Goal: Task Accomplishment & Management: Use online tool/utility

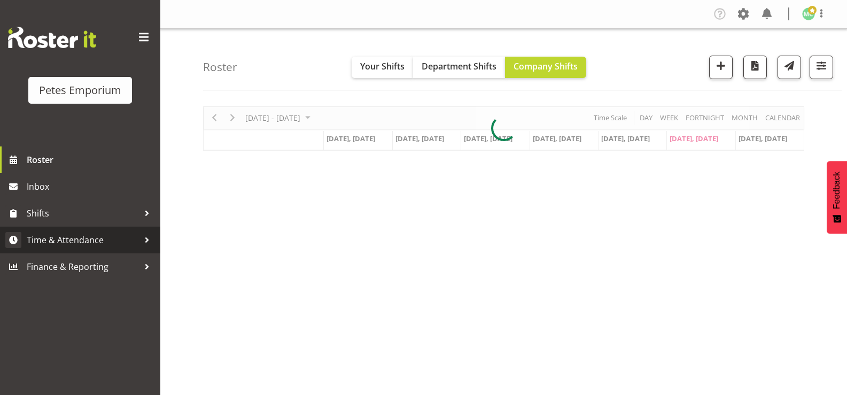
click at [99, 248] on span "Time & Attendance" at bounding box center [83, 240] width 112 height 16
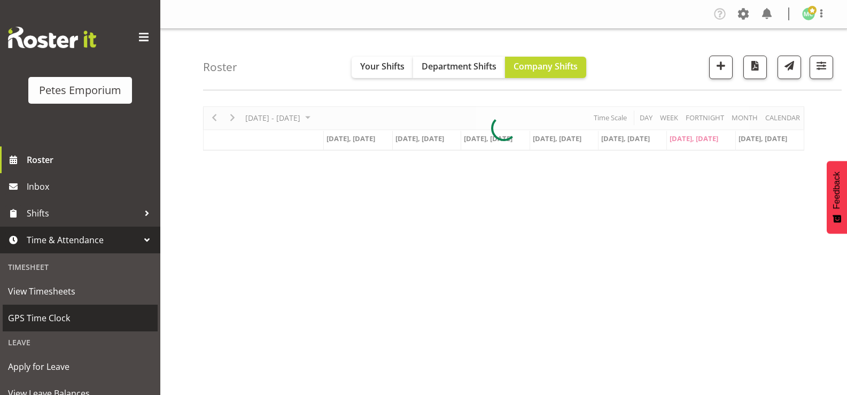
click at [67, 318] on span "GPS Time Clock" at bounding box center [80, 318] width 144 height 16
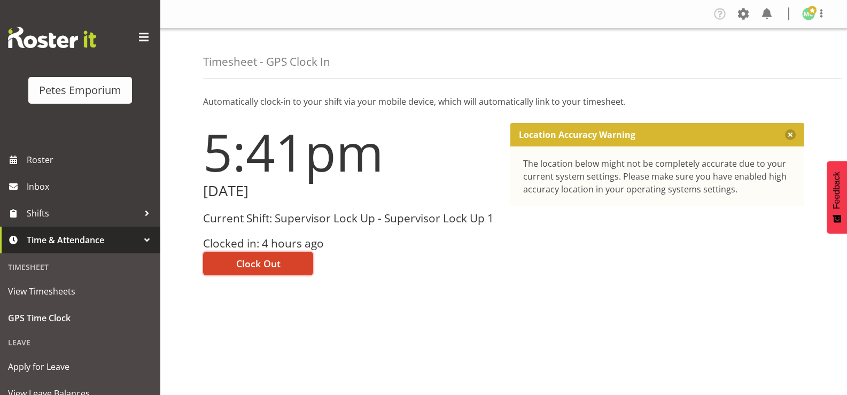
click at [279, 257] on span "Clock Out" at bounding box center [258, 263] width 44 height 14
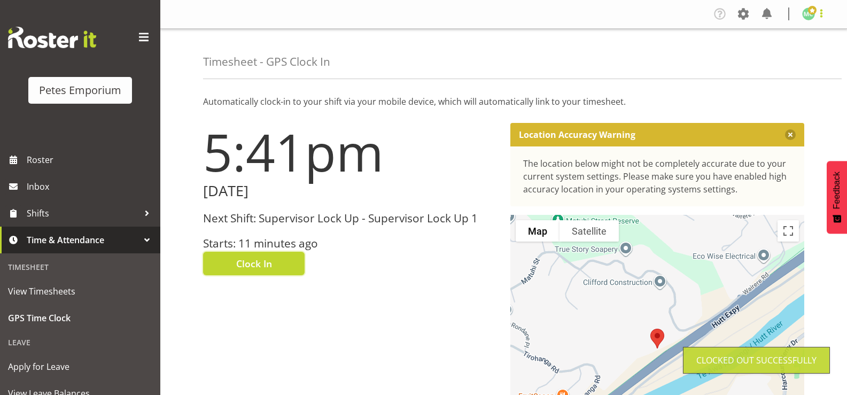
click at [816, 20] on span at bounding box center [821, 13] width 13 height 13
click at [781, 58] on link "Log Out" at bounding box center [776, 55] width 103 height 19
